Goal: Transaction & Acquisition: Purchase product/service

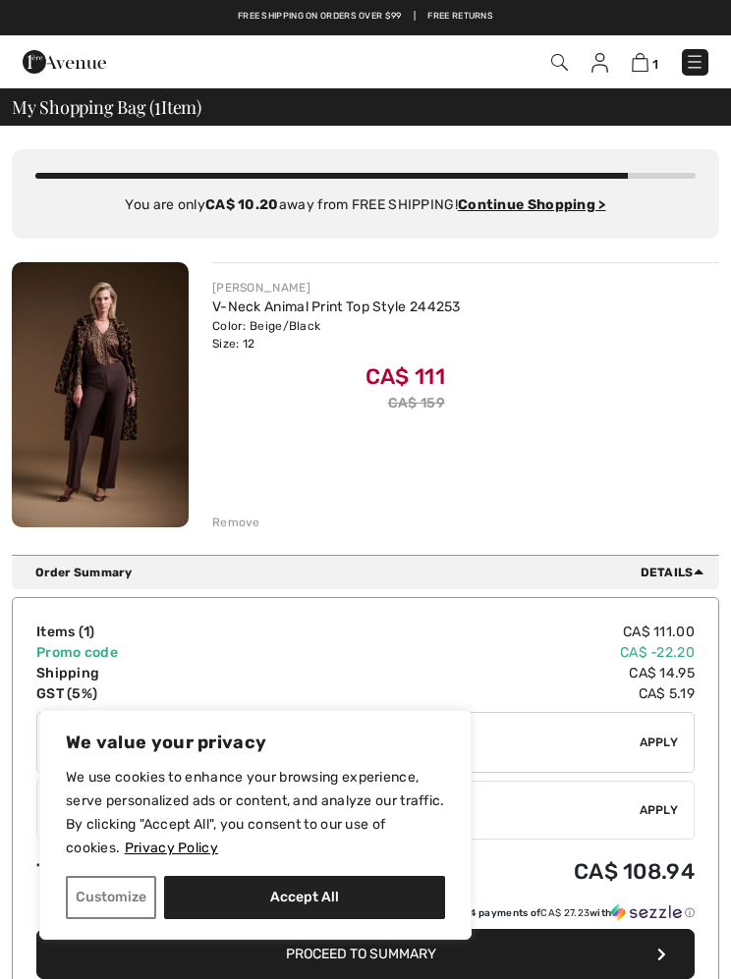
click at [639, 72] on img at bounding box center [640, 62] width 17 height 19
click at [644, 62] on img at bounding box center [640, 62] width 17 height 19
click at [647, 59] on img at bounding box center [640, 62] width 17 height 19
click at [632, 69] on link "1" at bounding box center [645, 62] width 27 height 21
click at [645, 64] on img at bounding box center [640, 62] width 17 height 19
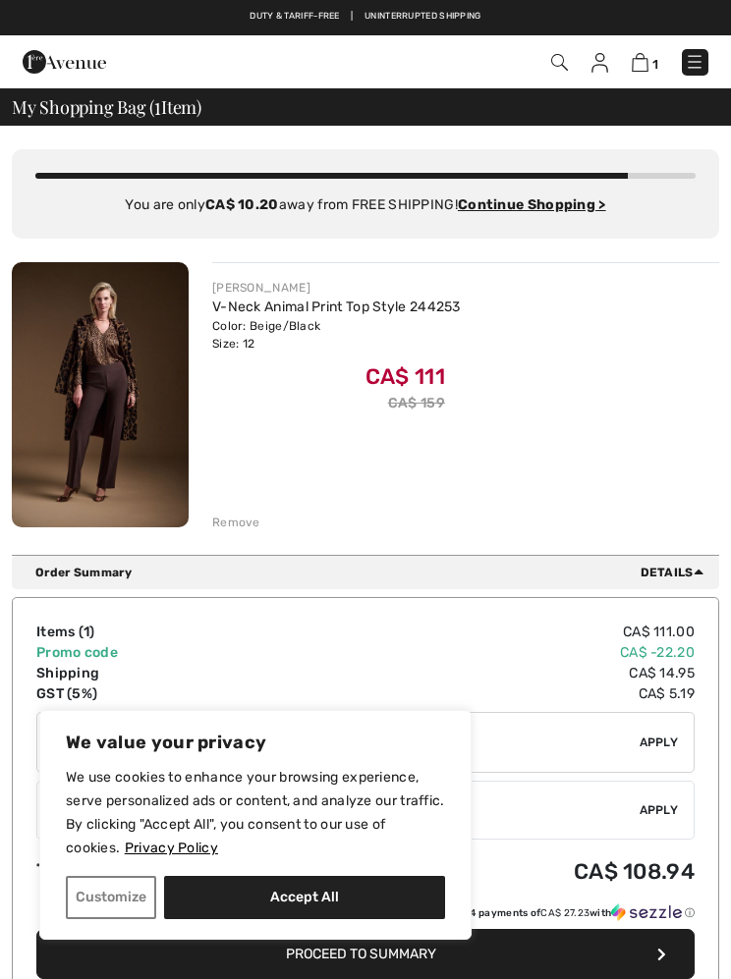
click at [635, 66] on img at bounding box center [640, 62] width 17 height 19
click at [322, 893] on button "Accept All" at bounding box center [304, 897] width 281 height 43
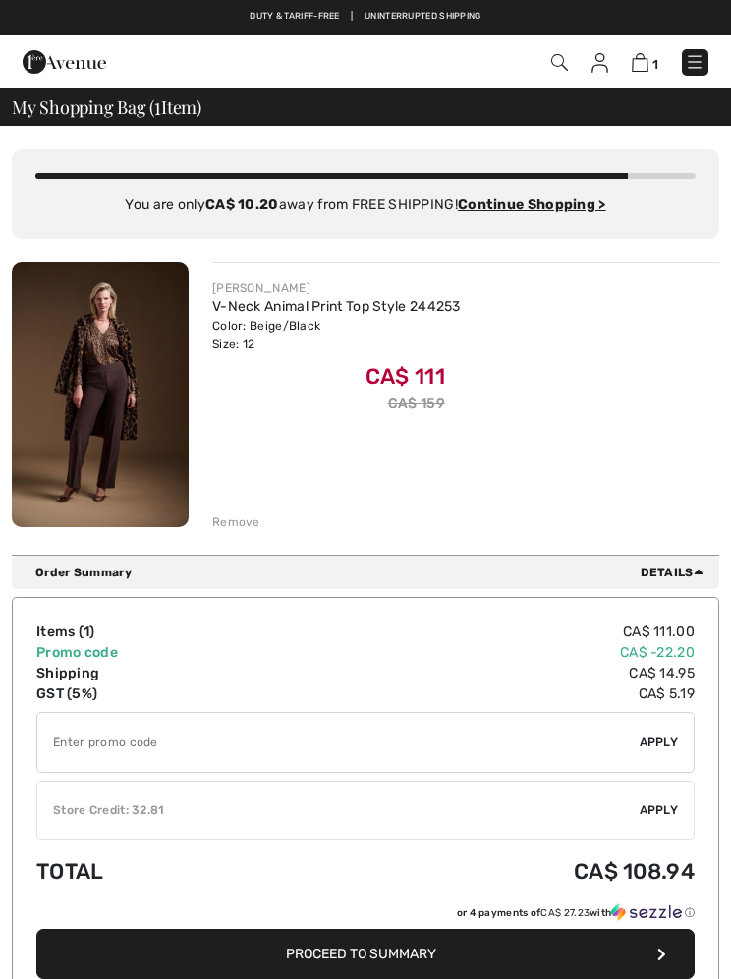
checkbox input "true"
click at [640, 64] on img at bounding box center [640, 62] width 17 height 19
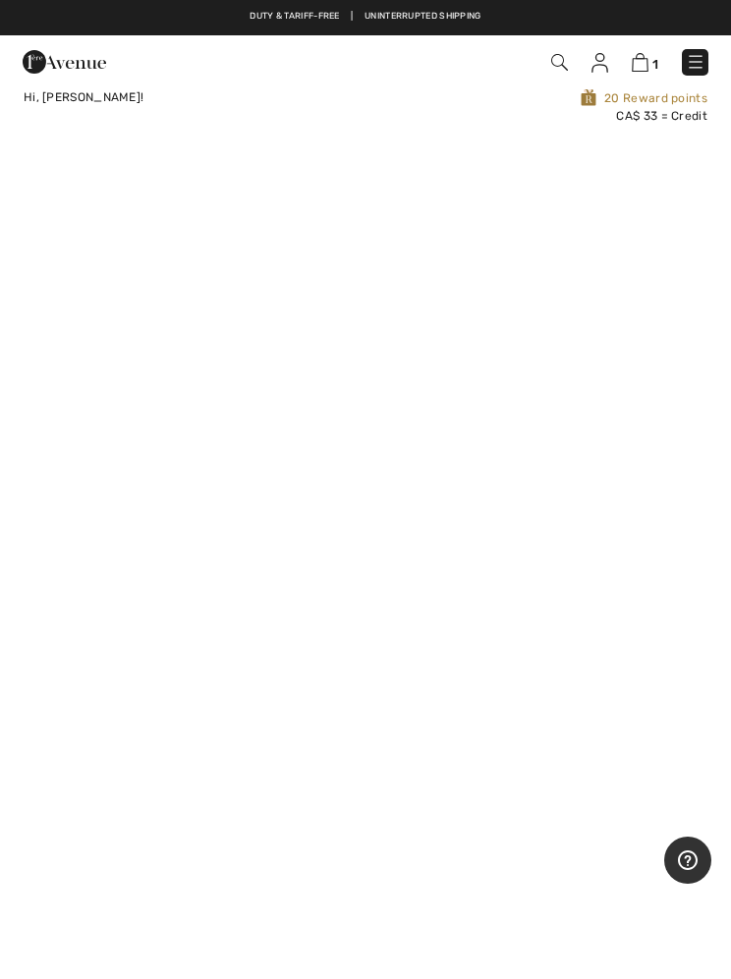
click at [640, 67] on img at bounding box center [640, 62] width 17 height 19
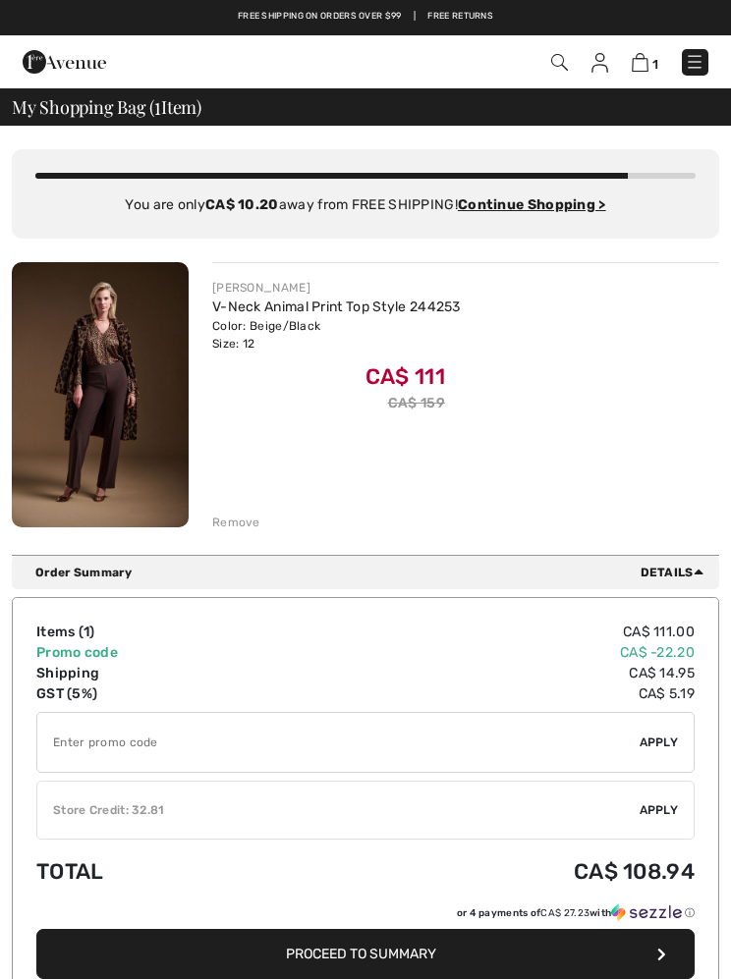
click at [242, 525] on div "Remove" at bounding box center [236, 523] width 48 height 18
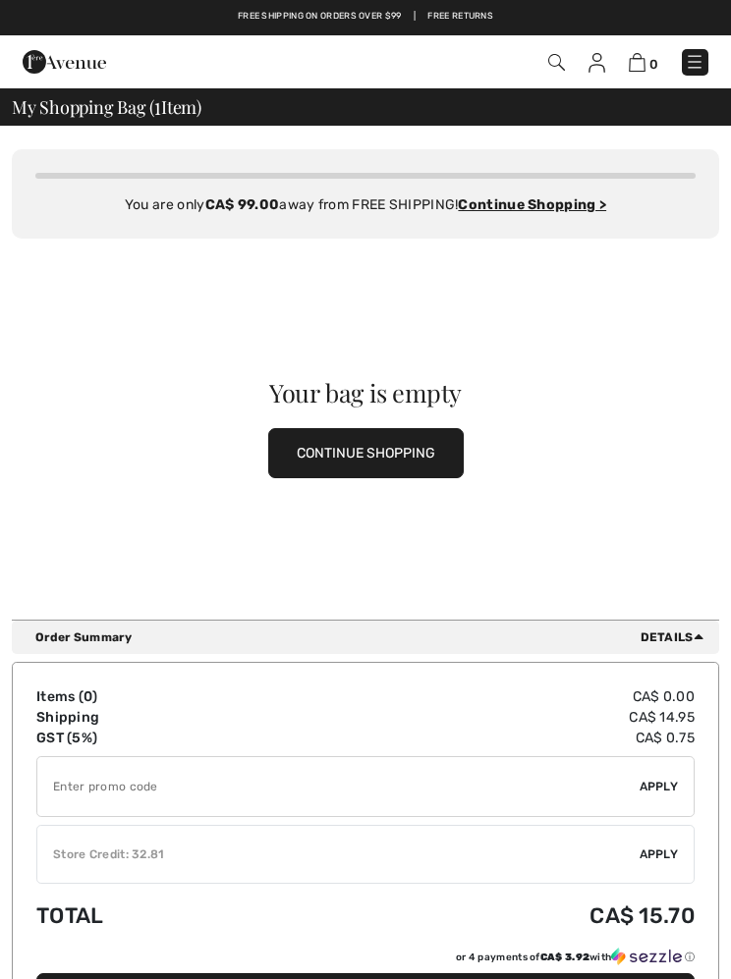
click at [353, 455] on button "CONTINUE SHOPPING" at bounding box center [365, 453] width 195 height 50
click at [375, 448] on button "CONTINUE SHOPPING" at bounding box center [365, 453] width 195 height 50
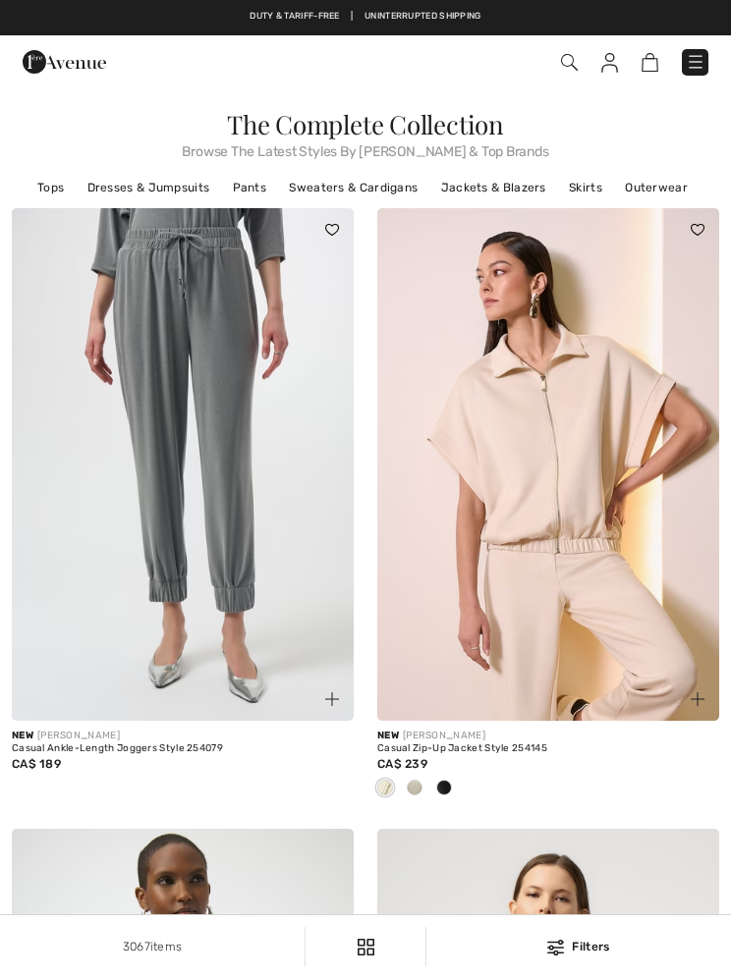
checkbox input "true"
click at [564, 63] on img at bounding box center [569, 62] width 17 height 17
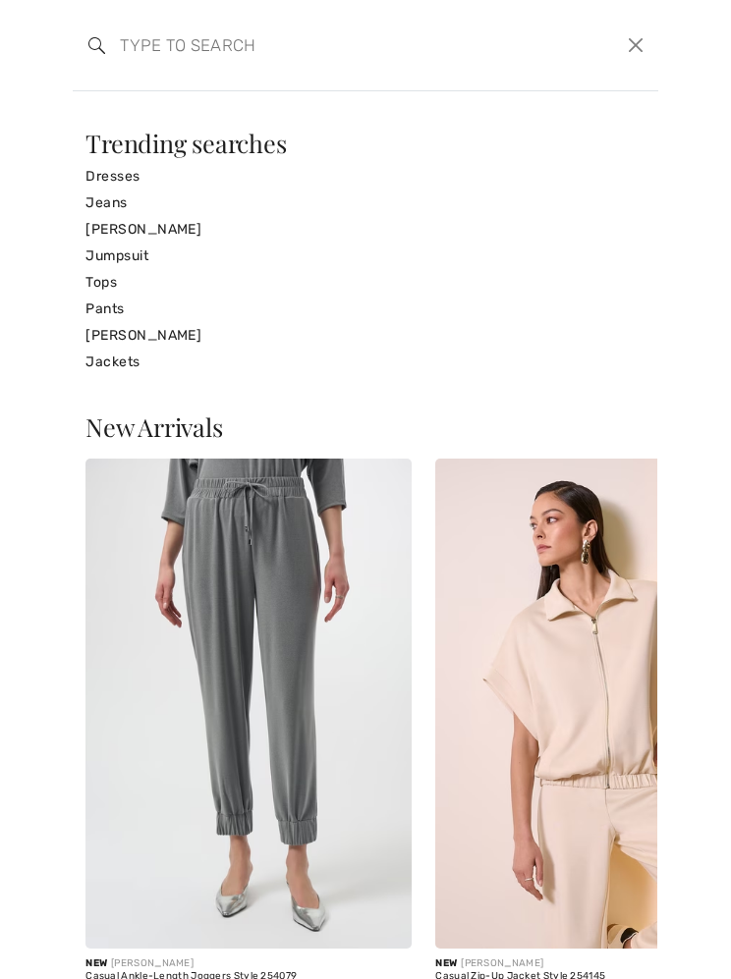
click at [139, 50] on input "search" at bounding box center [304, 45] width 399 height 59
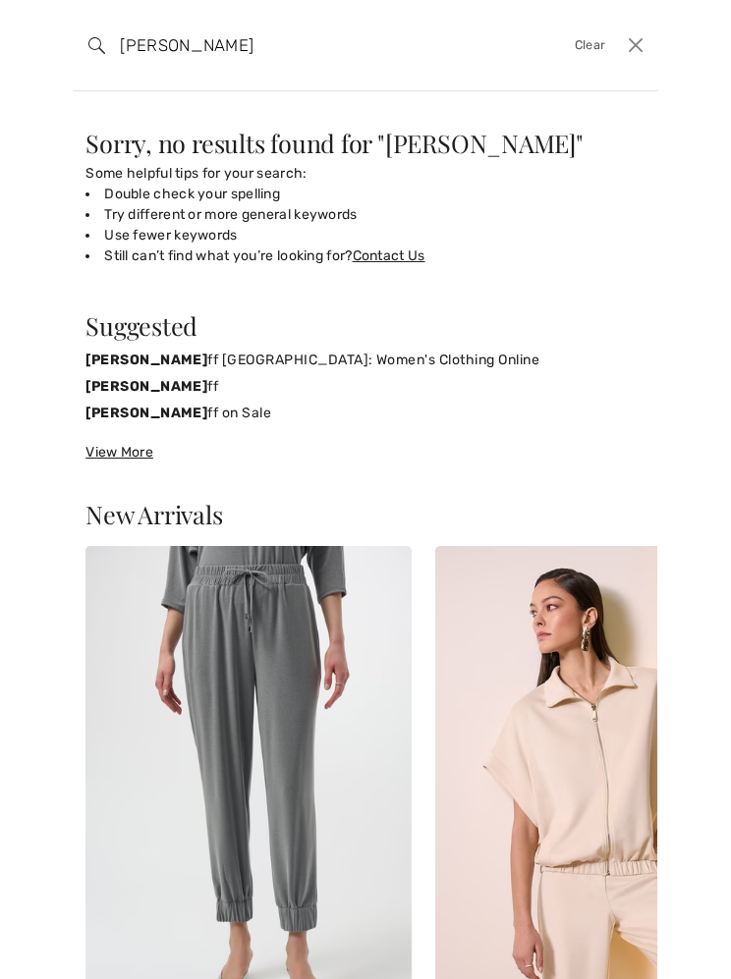
type input "[PERSON_NAME]"
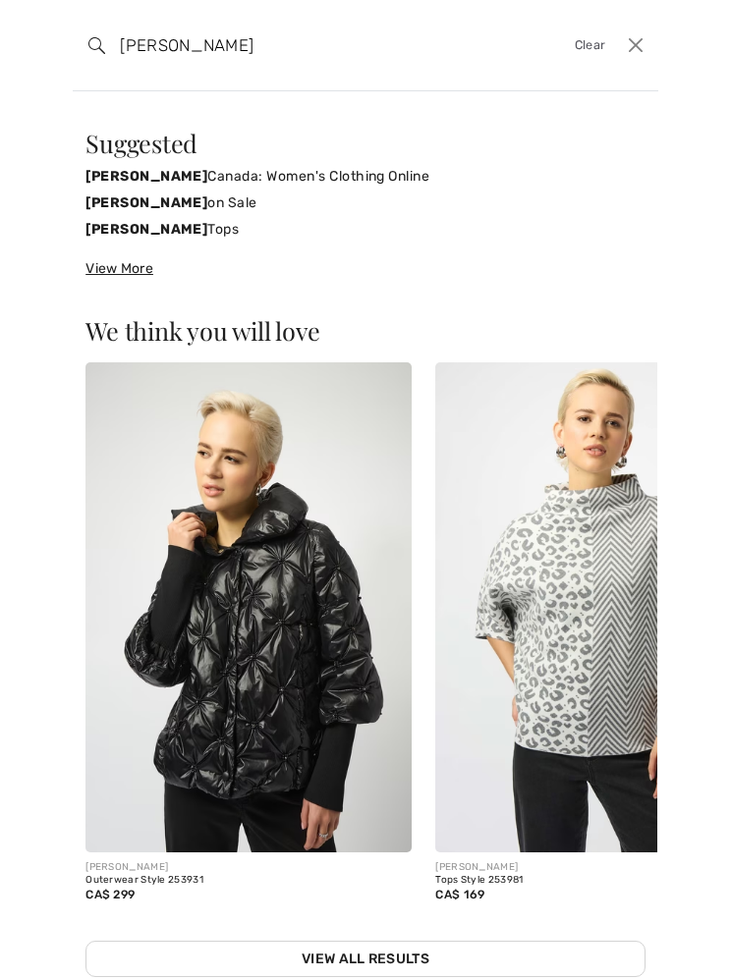
click at [169, 201] on strong "[PERSON_NAME]" at bounding box center [146, 203] width 122 height 17
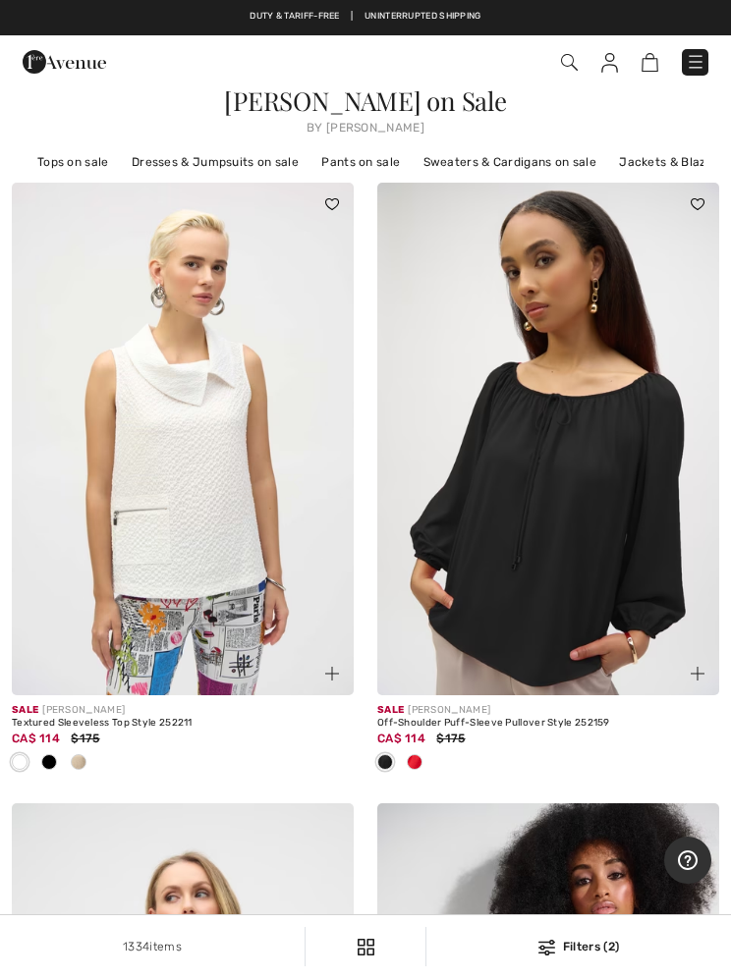
click at [546, 472] on img at bounding box center [548, 439] width 342 height 513
click at [554, 426] on img at bounding box center [548, 439] width 342 height 513
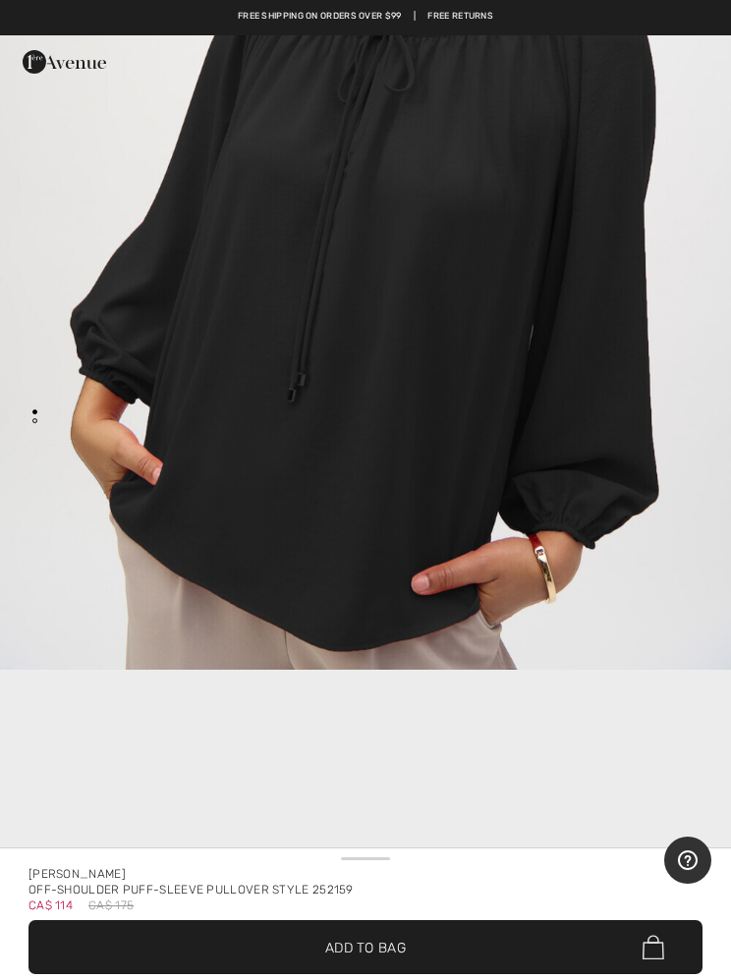
scroll to position [437, 0]
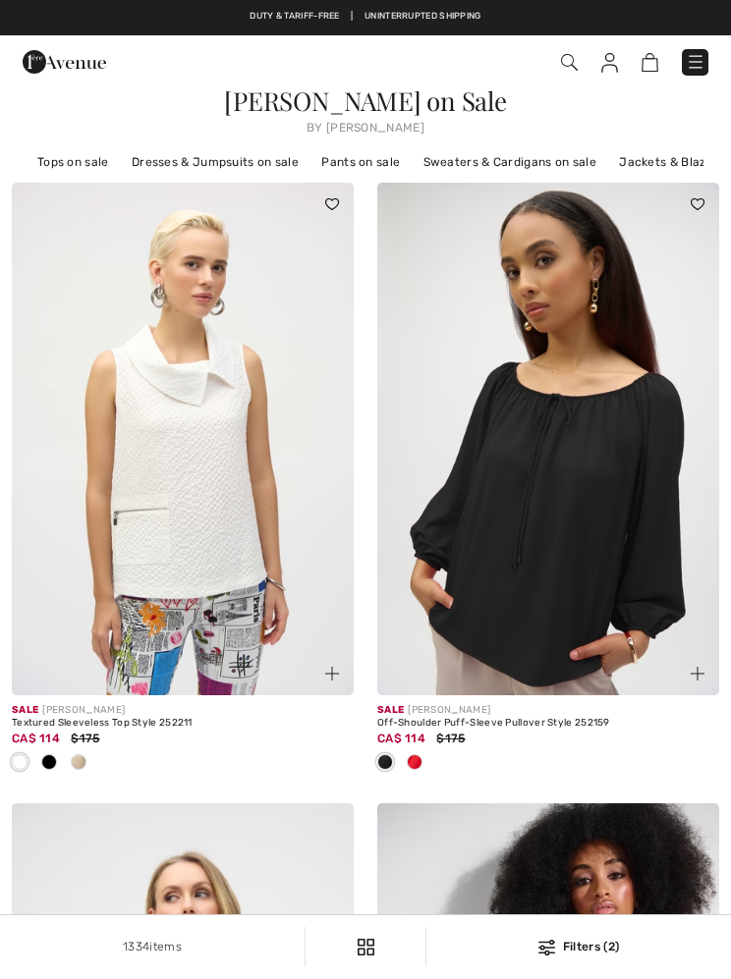
scroll to position [141, 0]
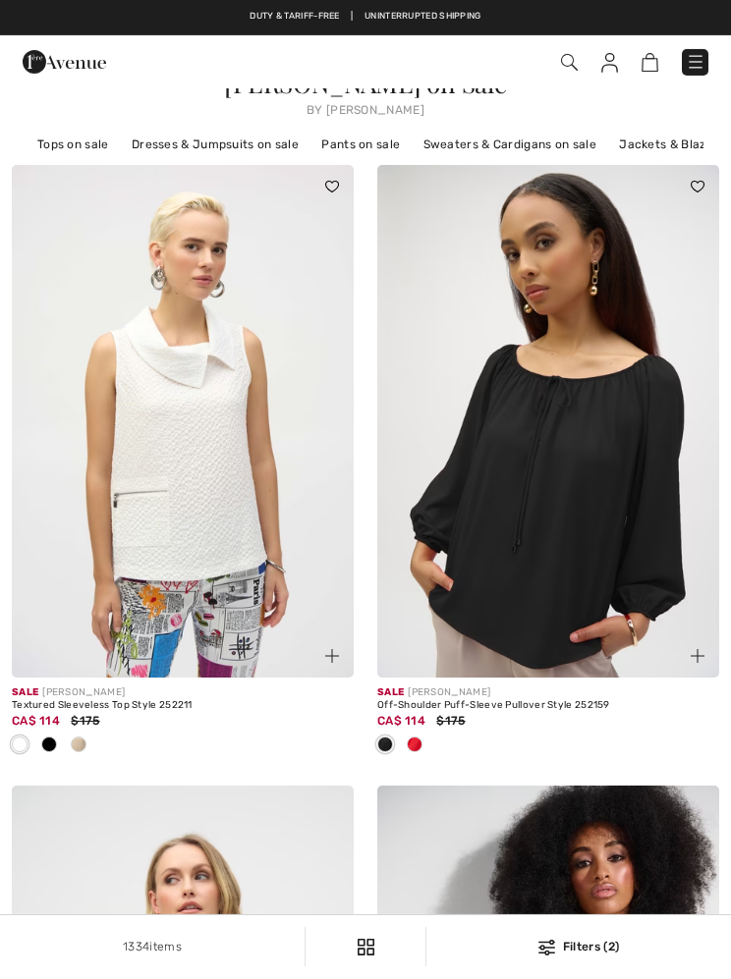
checkbox input "true"
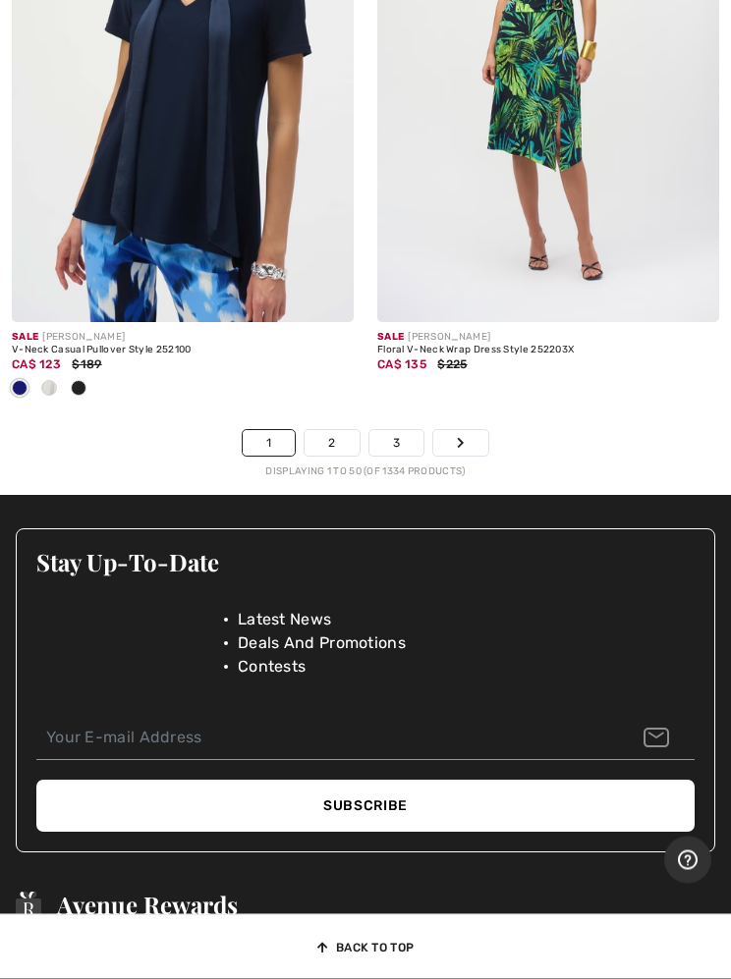
scroll to position [15966, 0]
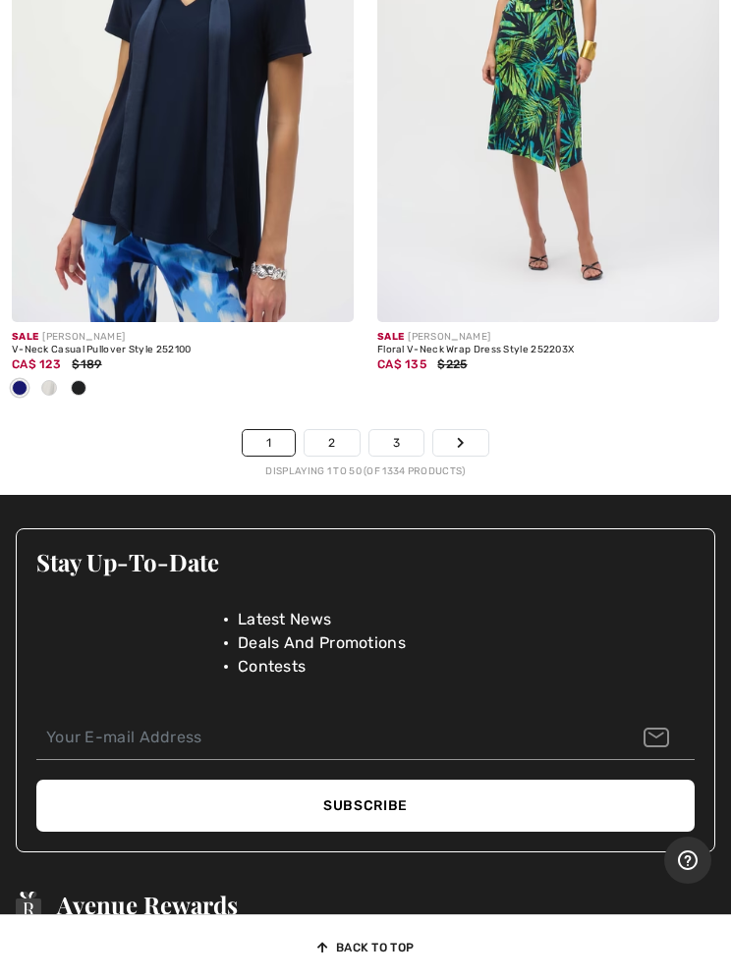
click at [467, 430] on link "Next" at bounding box center [460, 443] width 55 height 26
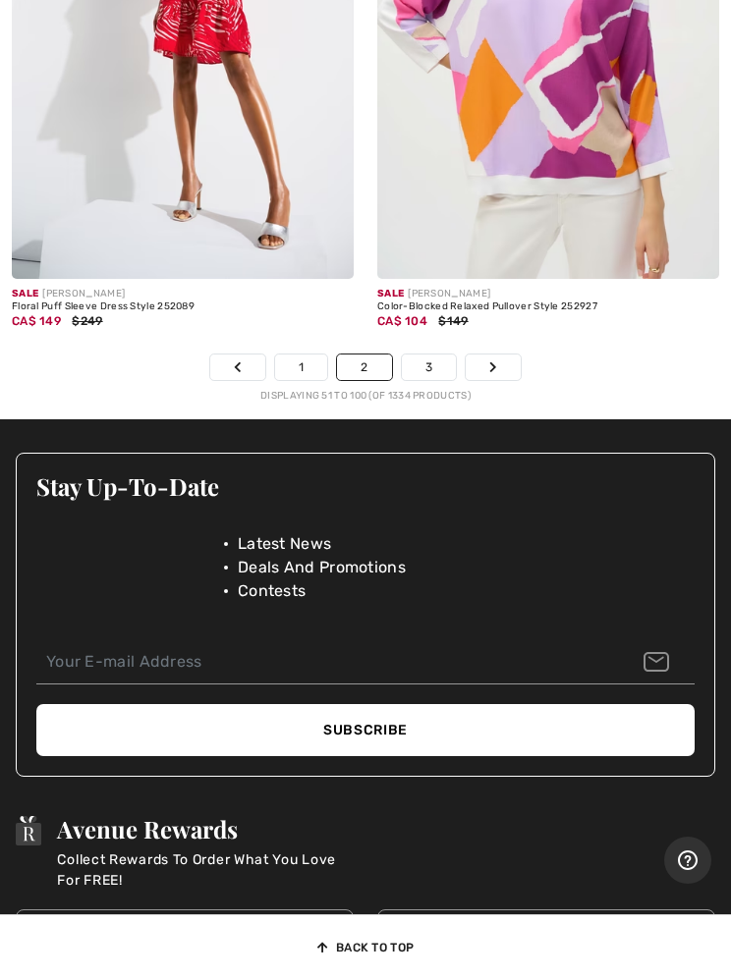
scroll to position [15784, 0]
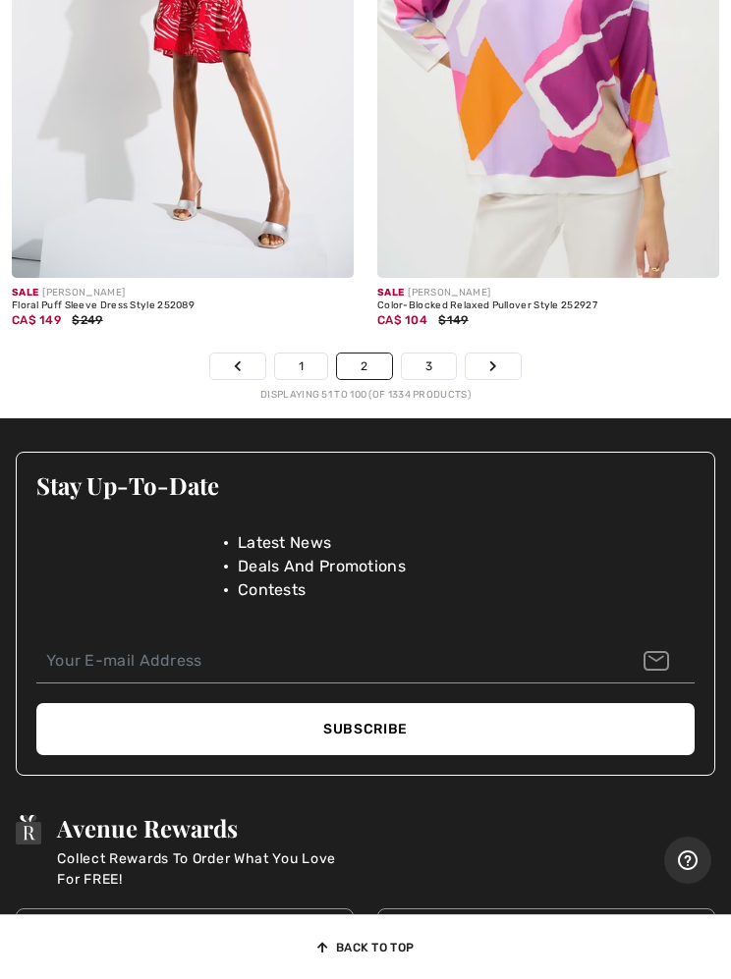
click at [420, 354] on link "3" at bounding box center [429, 367] width 54 height 26
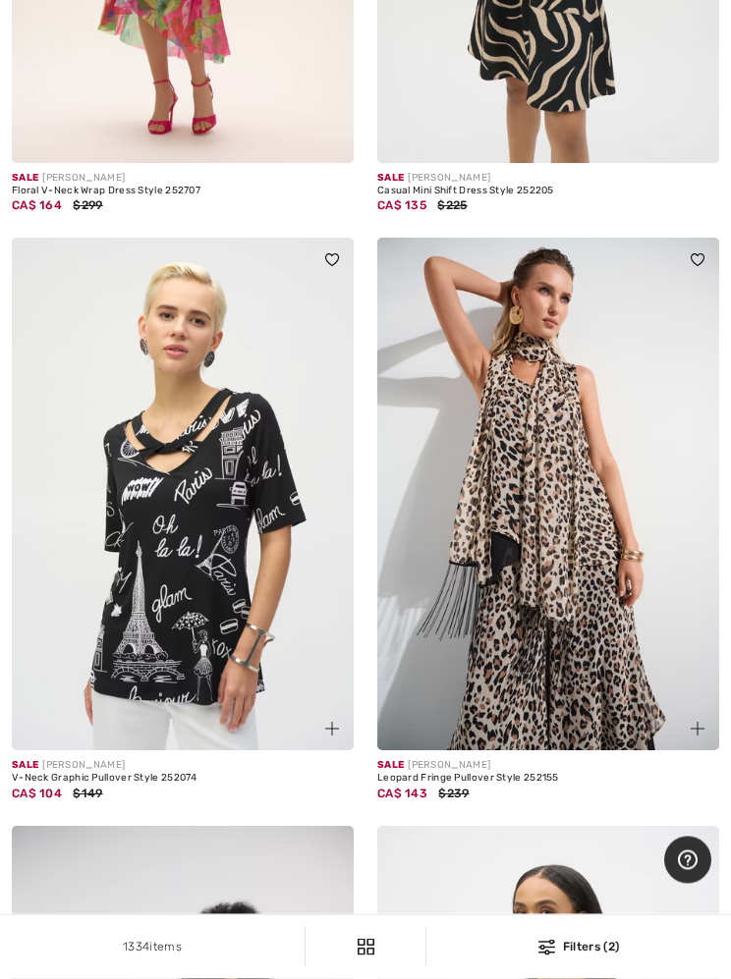
scroll to position [11825, 0]
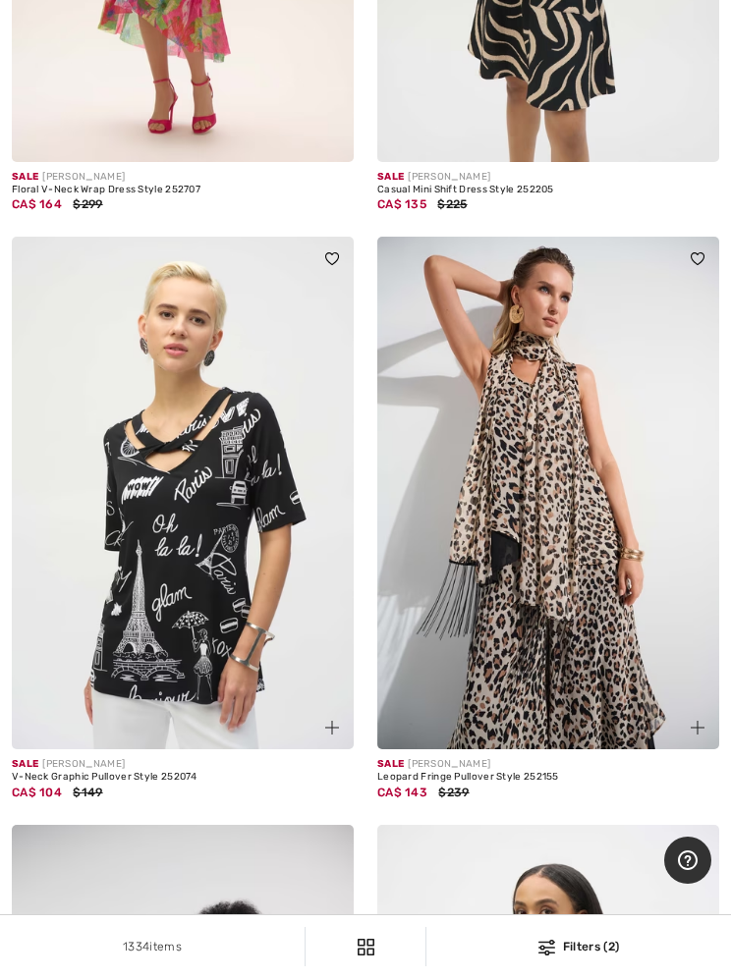
click at [576, 505] on img at bounding box center [548, 493] width 342 height 513
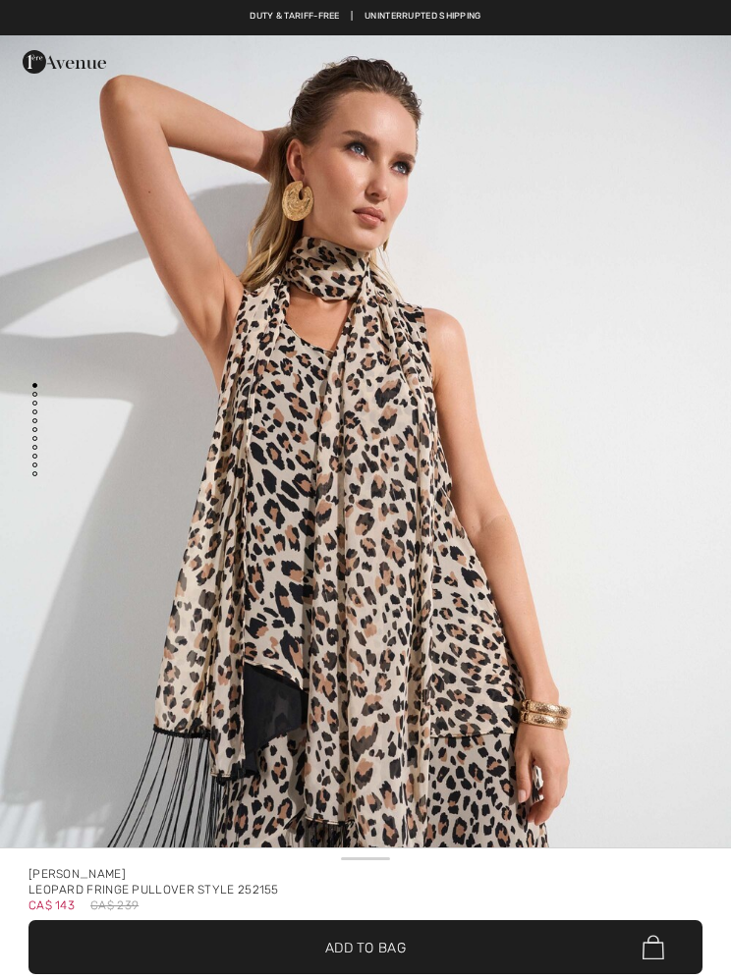
checkbox input "true"
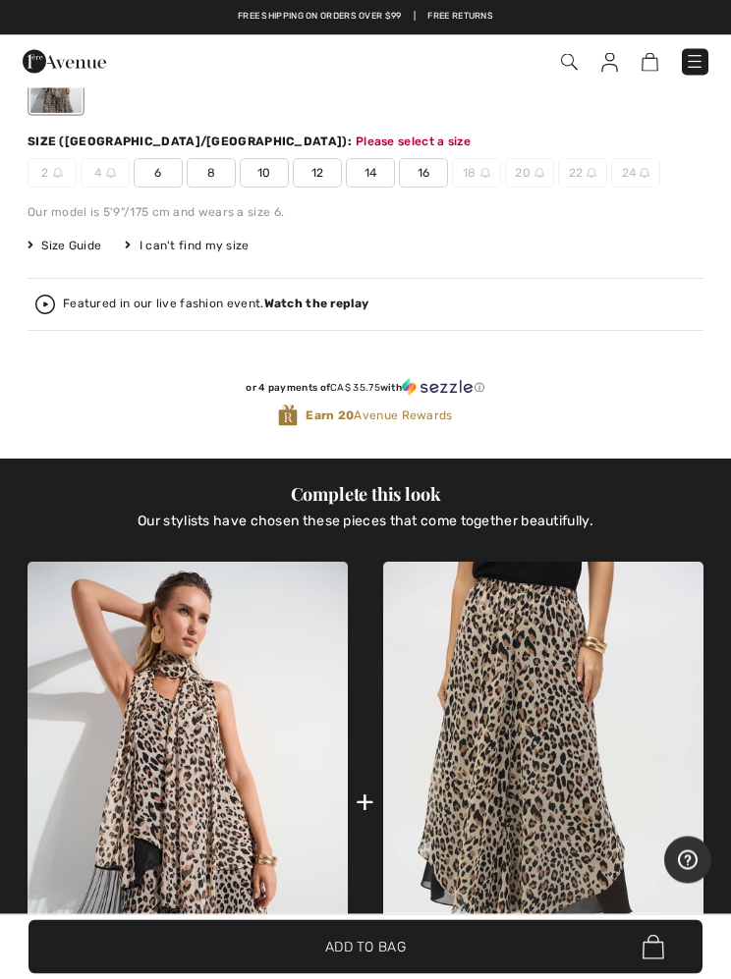
scroll to position [1037, 0]
